Goal: Information Seeking & Learning: Find specific fact

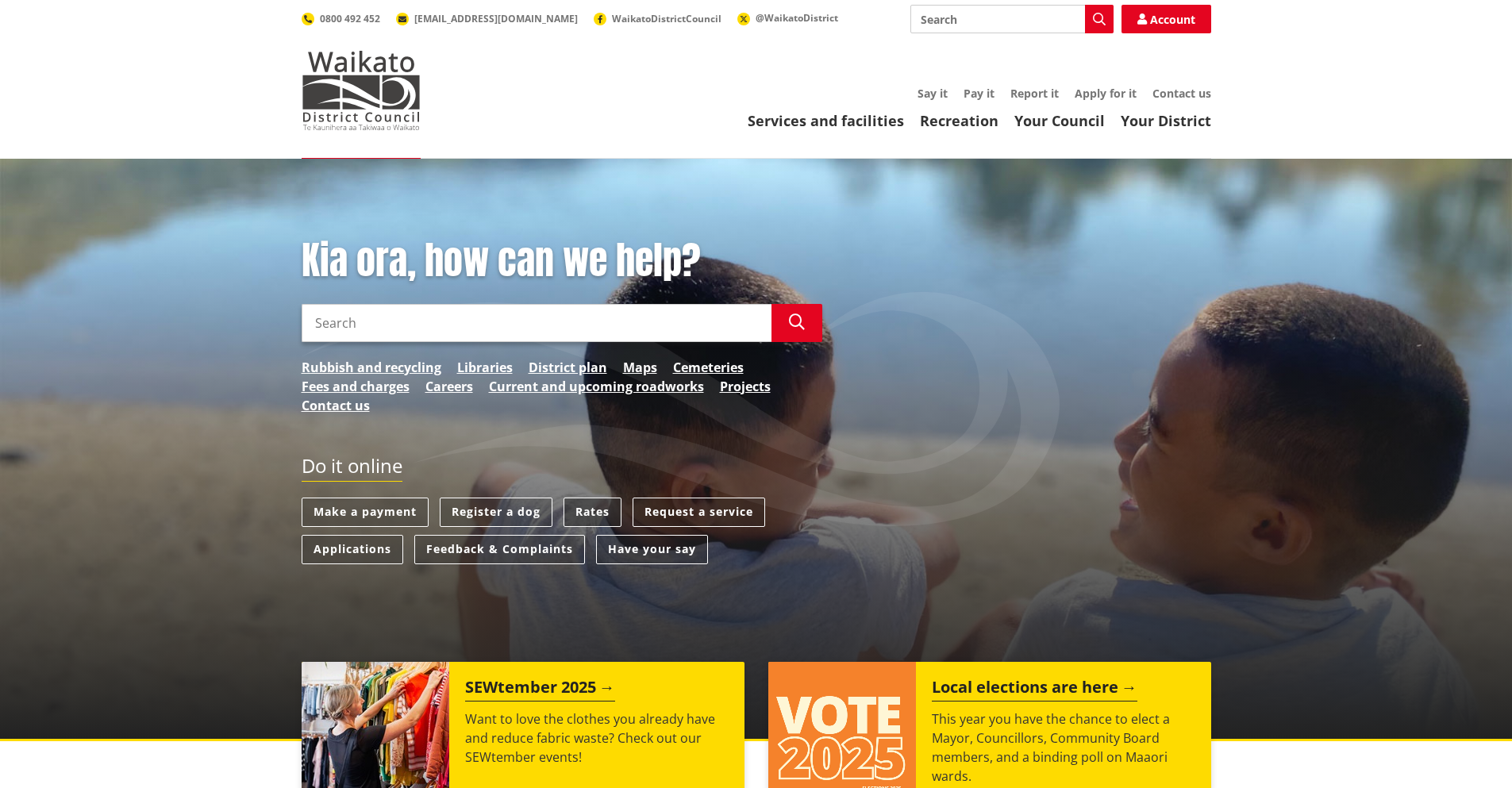
click at [594, 509] on link "Rates" at bounding box center [592, 512] width 58 height 29
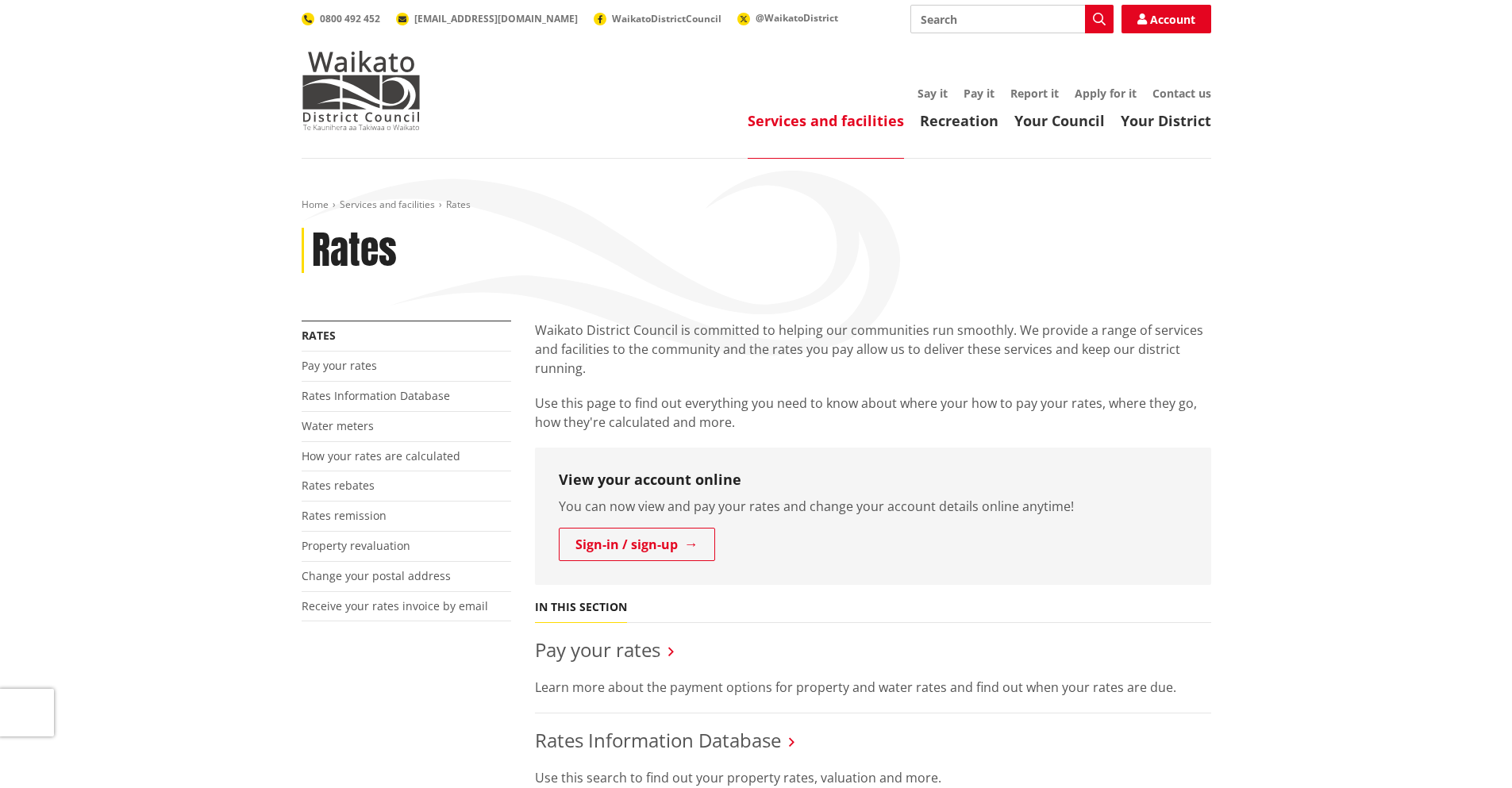
scroll to position [239, 0]
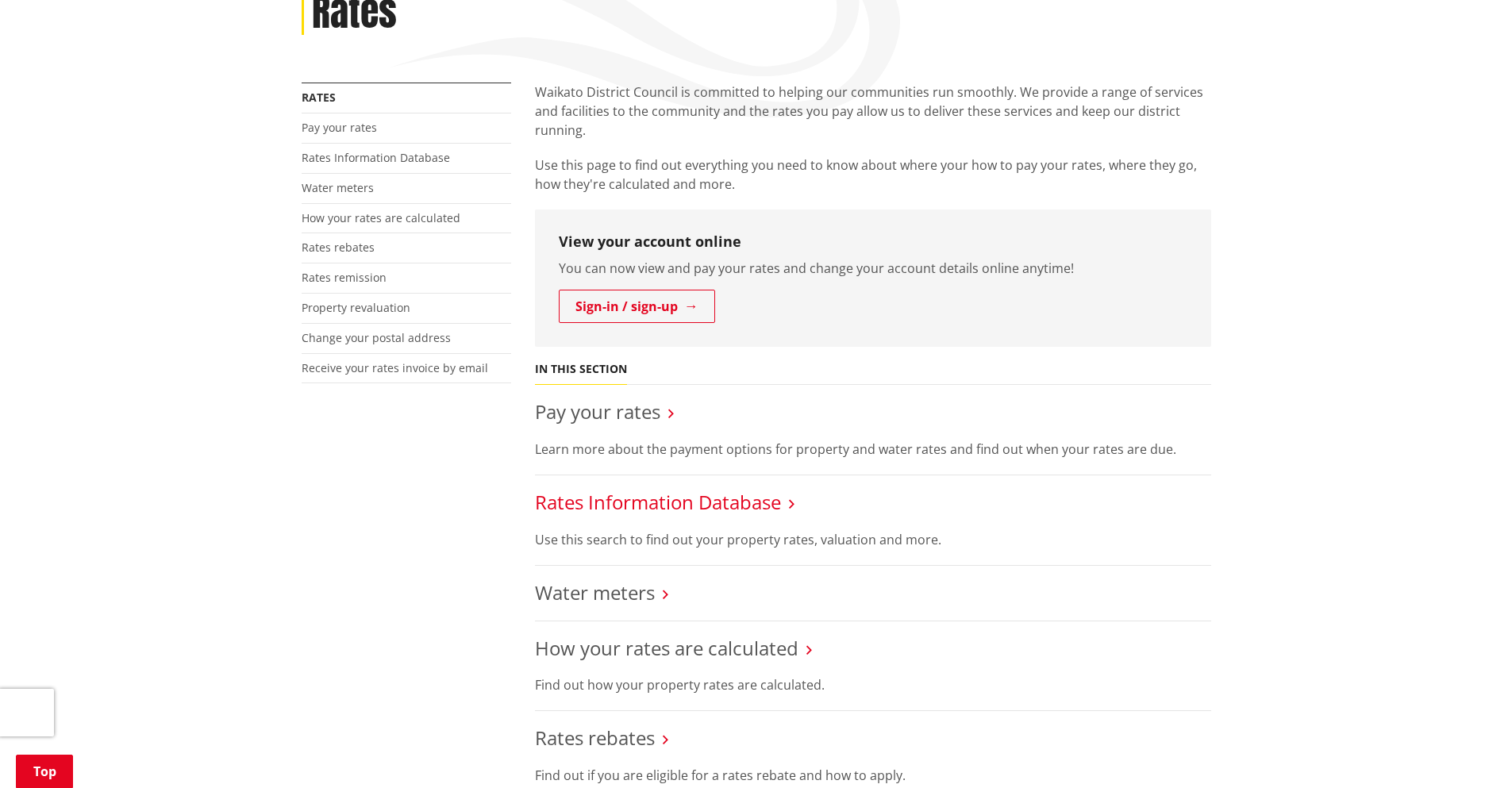
click at [767, 509] on link "Rates Information Database" at bounding box center [657, 502] width 246 height 27
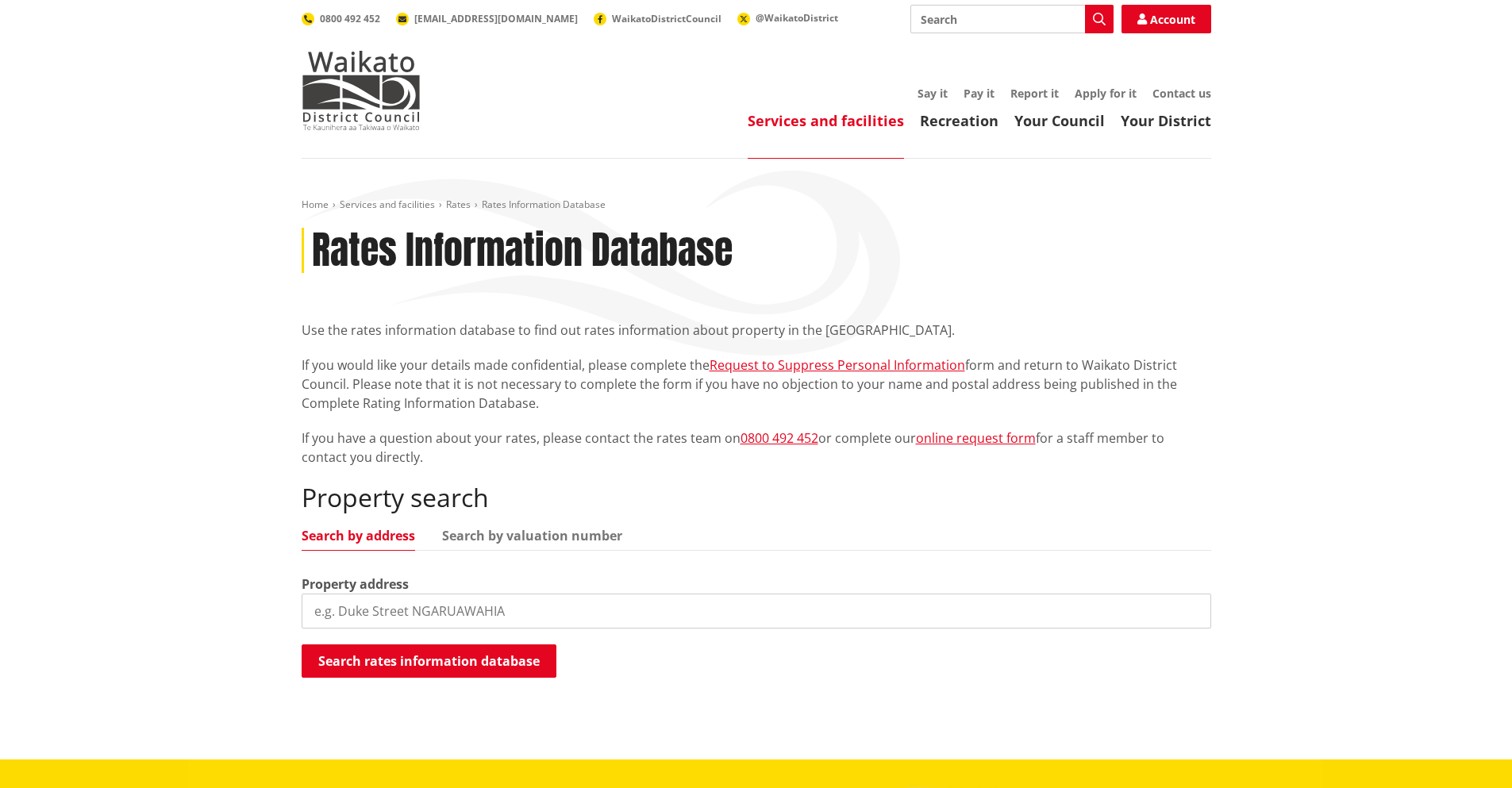
click at [609, 607] on input "search" at bounding box center [756, 612] width 910 height 35
click at [609, 607] on input "5 irvine" at bounding box center [756, 612] width 910 height 35
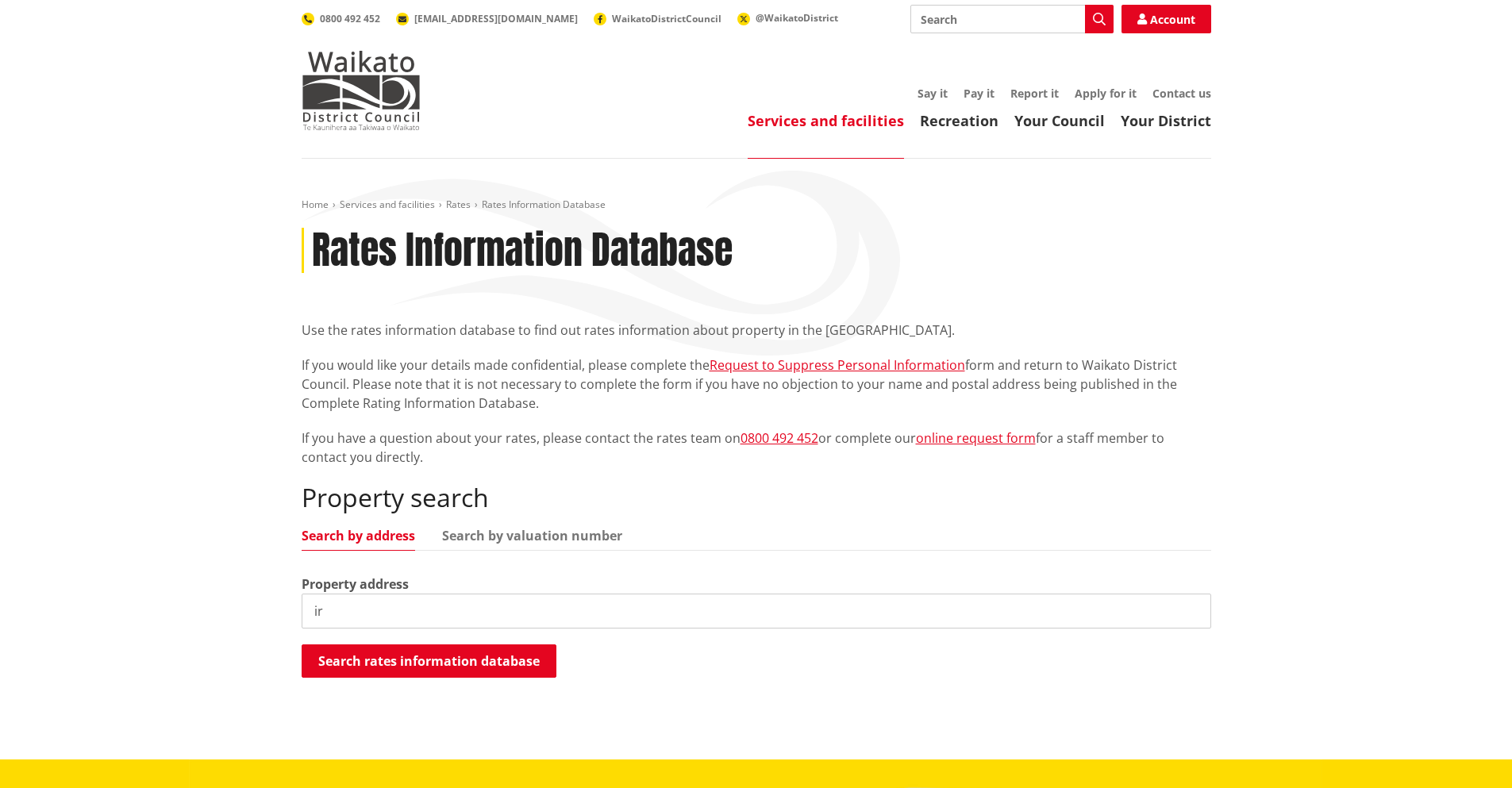
type input "i"
type input "irvine street, frankton"
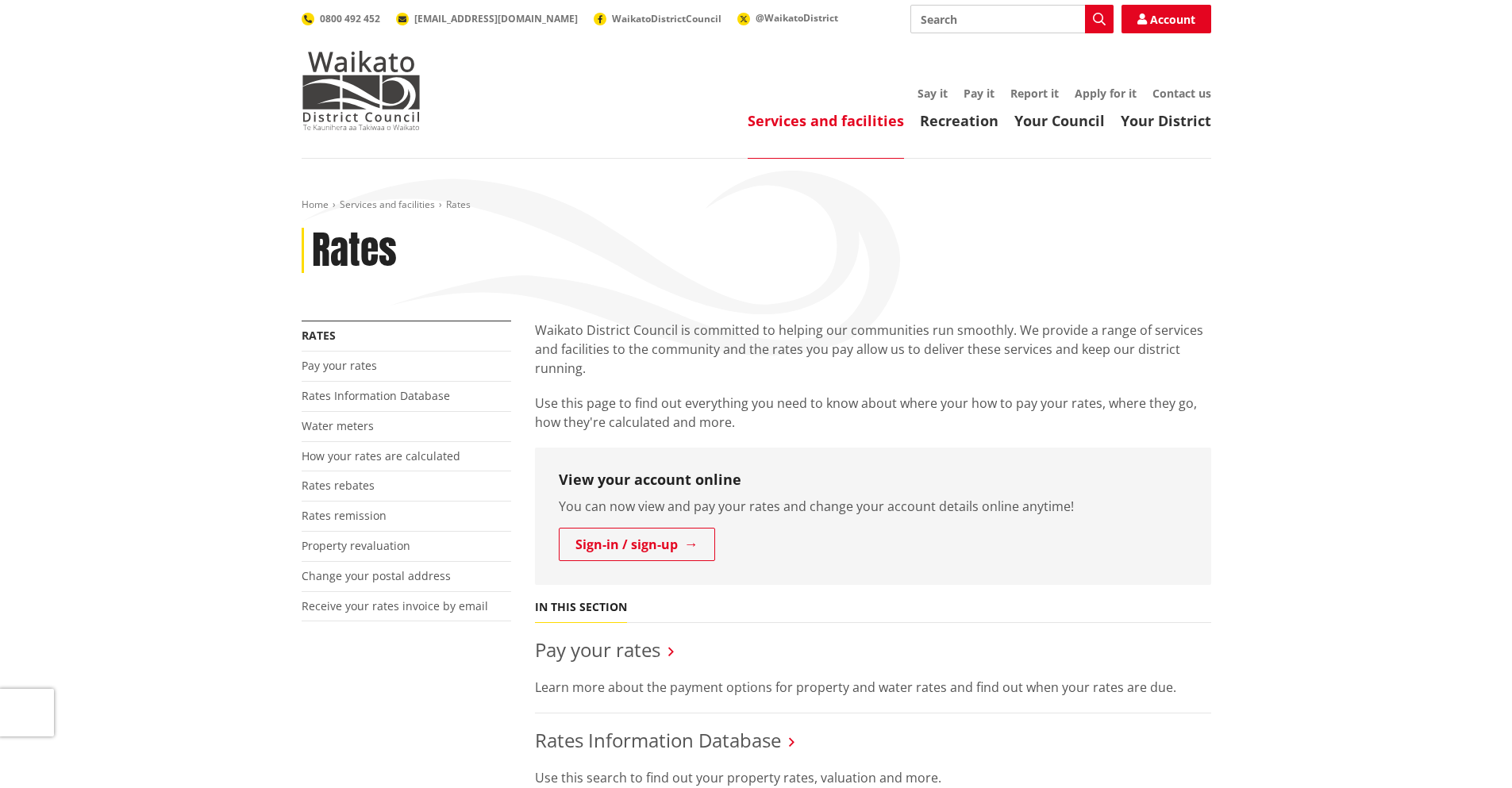
scroll to position [239, 0]
